Goal: Task Accomplishment & Management: Complete application form

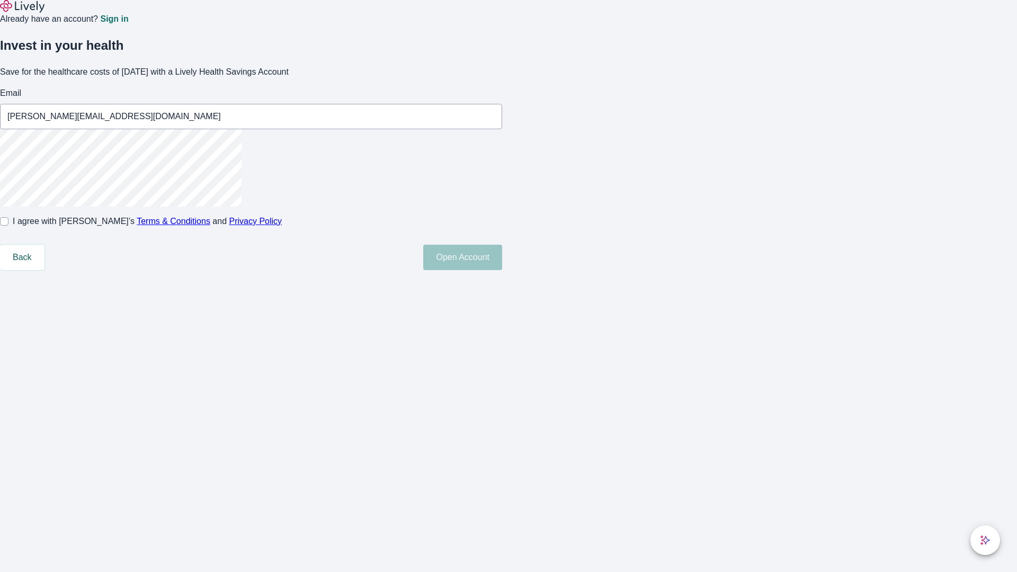
click at [8, 226] on input "I agree with Lively’s Terms & Conditions and Privacy Policy" at bounding box center [4, 221] width 8 height 8
checkbox input "true"
click at [502, 270] on button "Open Account" at bounding box center [462, 257] width 79 height 25
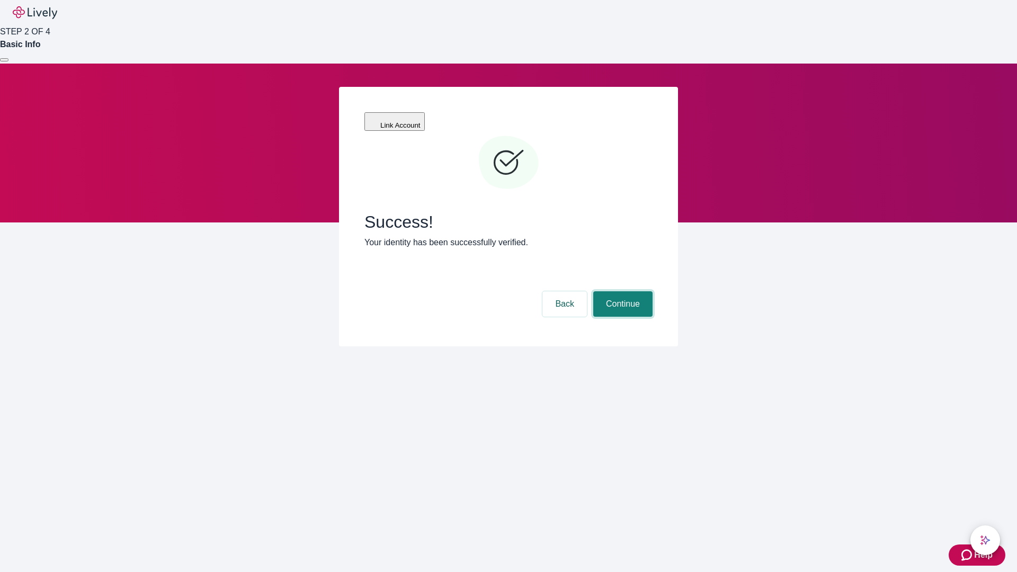
click at [621, 291] on button "Continue" at bounding box center [622, 303] width 59 height 25
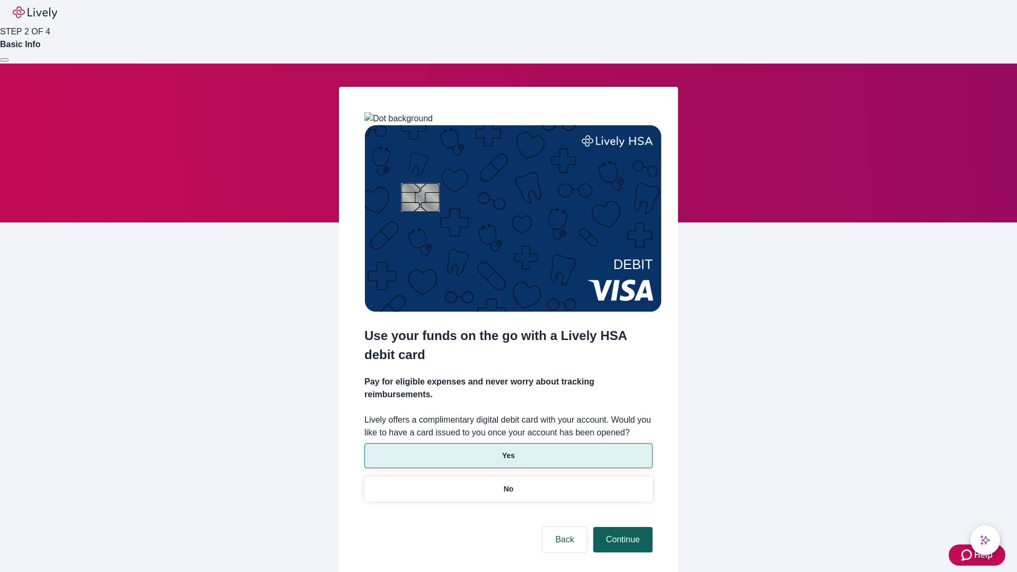
click at [508, 450] on p "Yes" at bounding box center [508, 455] width 13 height 11
click at [621, 527] on button "Continue" at bounding box center [622, 539] width 59 height 25
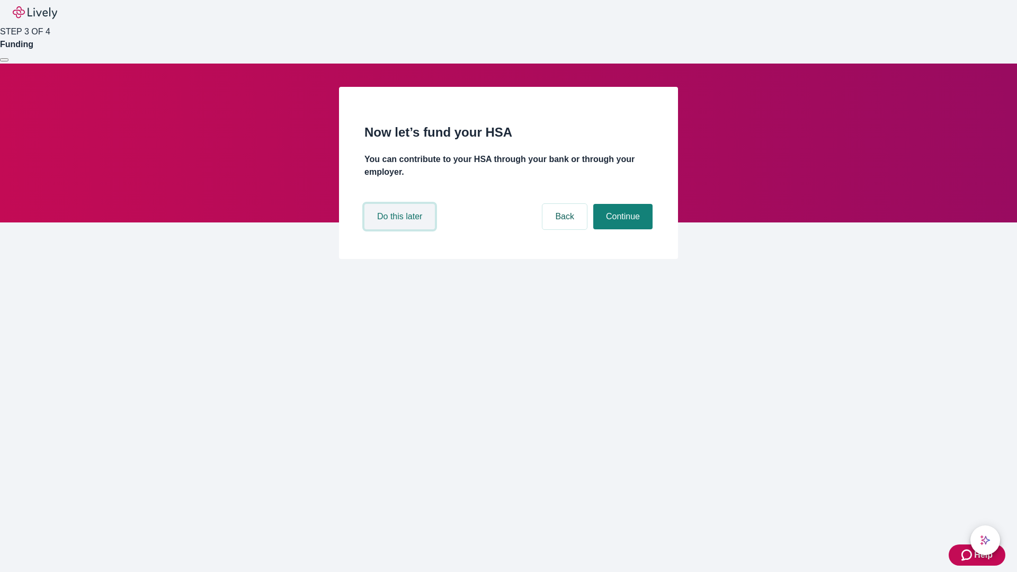
click at [401, 229] on button "Do this later" at bounding box center [399, 216] width 70 height 25
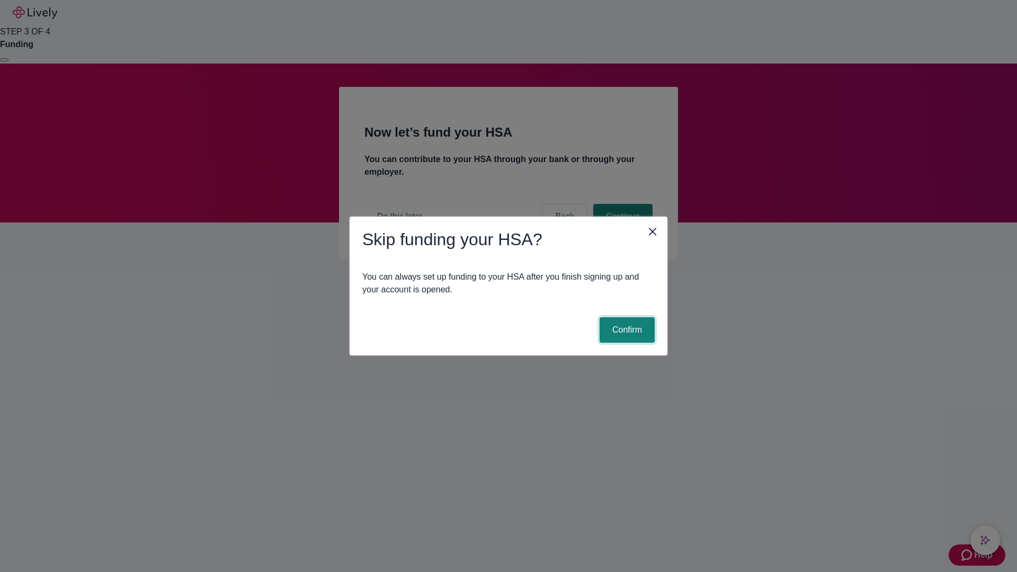
click at [626, 330] on button "Confirm" at bounding box center [627, 329] width 55 height 25
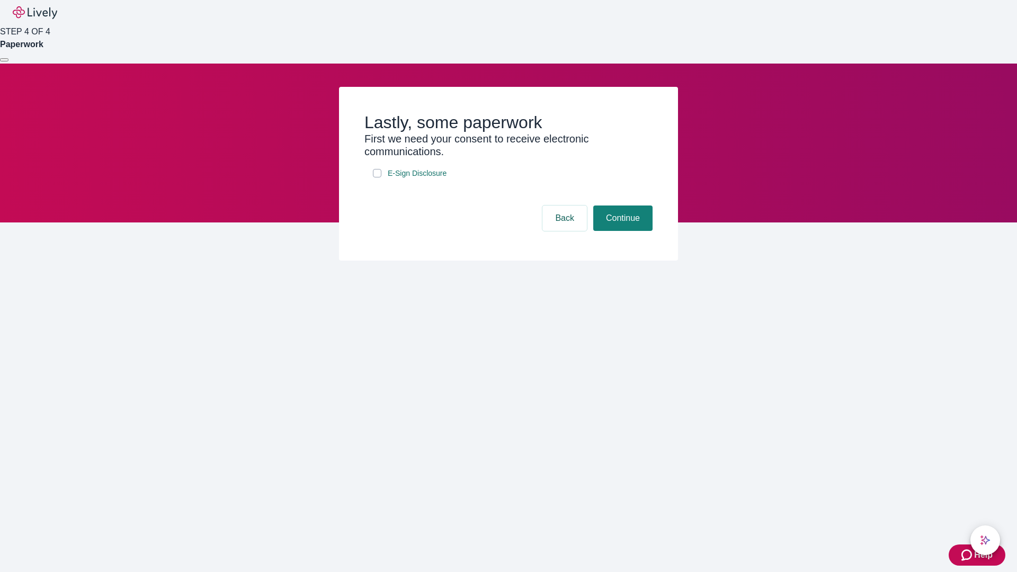
click at [377, 177] on input "E-Sign Disclosure" at bounding box center [377, 173] width 8 height 8
checkbox input "true"
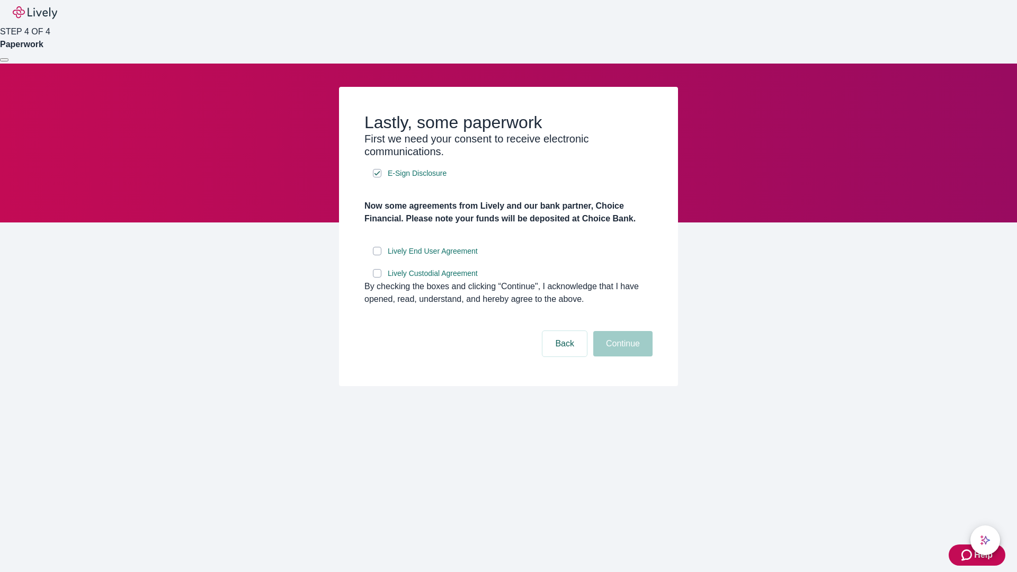
click at [377, 255] on input "Lively End User Agreement" at bounding box center [377, 251] width 8 height 8
checkbox input "true"
click at [377, 278] on input "Lively Custodial Agreement" at bounding box center [377, 273] width 8 height 8
checkbox input "true"
click at [621, 356] on button "Continue" at bounding box center [622, 343] width 59 height 25
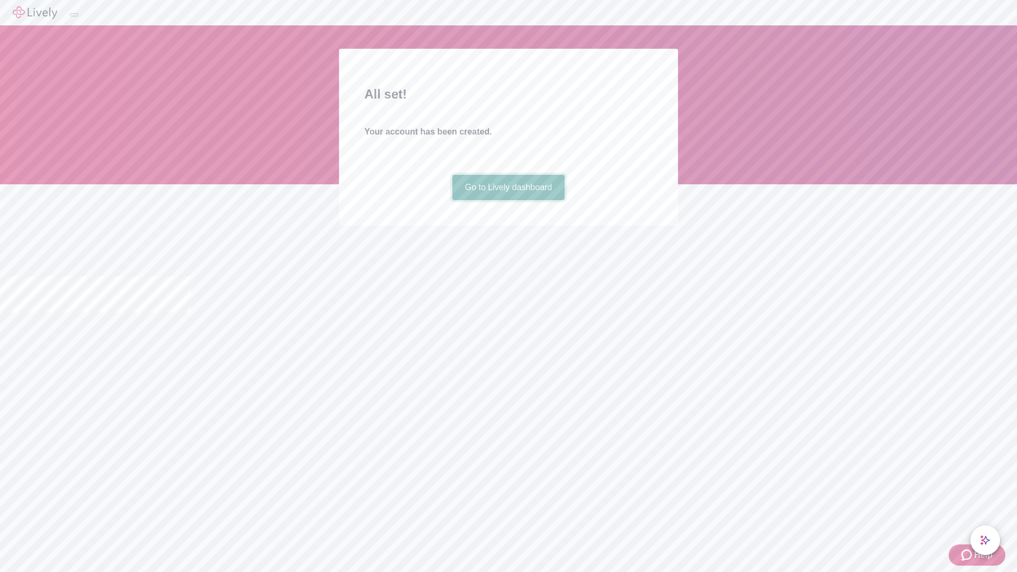
click at [508, 200] on link "Go to Lively dashboard" at bounding box center [508, 187] width 113 height 25
